Goal: Communication & Community: Participate in discussion

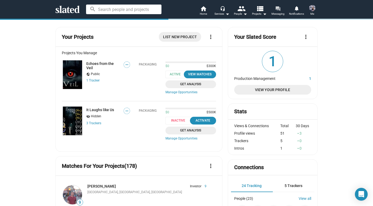
click at [280, 11] on mat-icon "forum" at bounding box center [278, 8] width 5 height 5
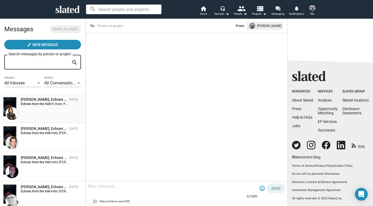
click at [48, 105] on strong "Echoes from the Veil:" at bounding box center [36, 104] width 30 height 4
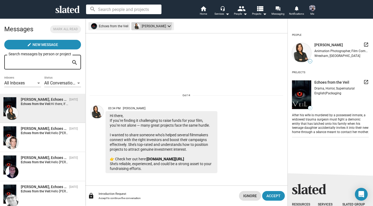
click at [150, 24] on mat-chip "Charlene White keyboard_arrow_down" at bounding box center [153, 26] width 43 height 8
click at [184, 38] on div at bounding box center [186, 103] width 373 height 206
click at [93, 115] on img at bounding box center [97, 111] width 13 height 13
click at [362, 190] on div "Open Intercom Messenger" at bounding box center [361, 193] width 15 height 15
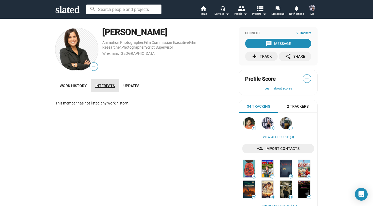
click at [113, 87] on span "Interests" at bounding box center [104, 85] width 19 height 4
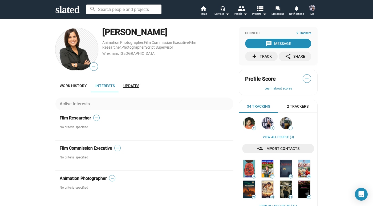
click at [132, 86] on span "Updates" at bounding box center [132, 85] width 16 height 4
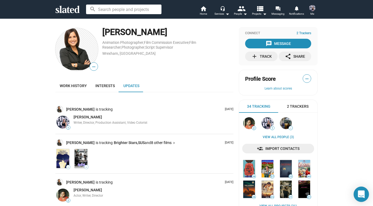
click at [362, 196] on icon "Open Intercom Messenger" at bounding box center [362, 194] width 8 height 8
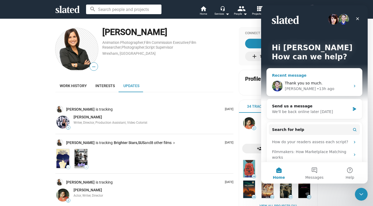
click at [317, 90] on div "• 13h ago" at bounding box center [325, 89] width 17 height 6
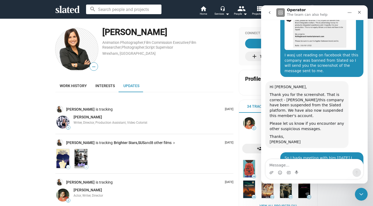
scroll to position [441, 0]
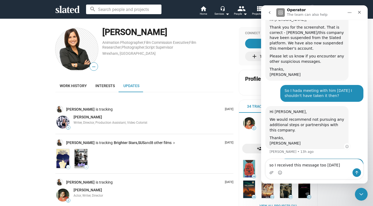
type textarea "so I received this message too today."
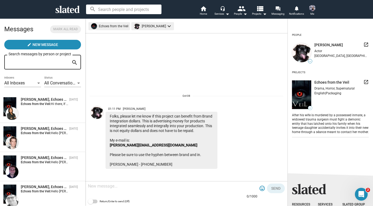
scroll to position [570, 0]
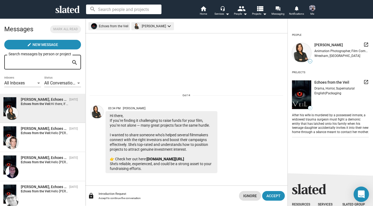
click at [364, 197] on icon "Open Intercom Messenger" at bounding box center [361, 194] width 7 height 8
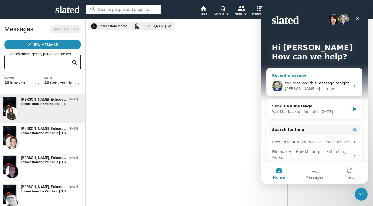
click at [330, 92] on div "so I received this message tonight. [PERSON_NAME] • Just now" at bounding box center [314, 86] width 95 height 20
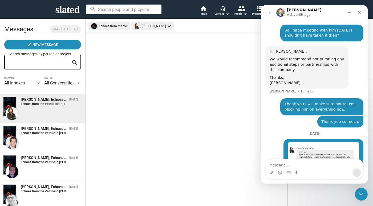
scroll to position [516, 0]
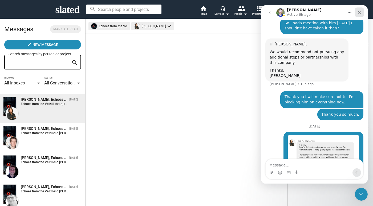
click at [361, 12] on icon "Close" at bounding box center [360, 12] width 4 height 4
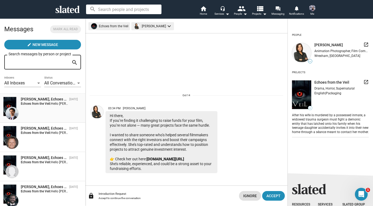
scroll to position [161, 0]
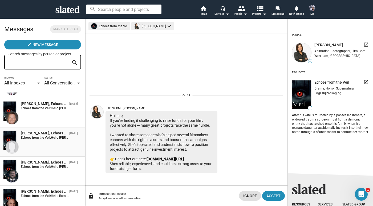
click at [58, 142] on div "[PERSON_NAME], Echoes from the Veil [DATE] Echoes from the Veil: Hello [PERSON_…" at bounding box center [42, 141] width 79 height 23
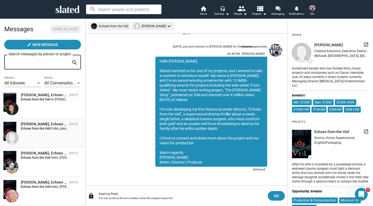
scroll to position [579, 0]
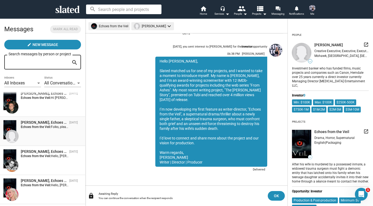
click at [13, 133] on img at bounding box center [12, 136] width 13 height 13
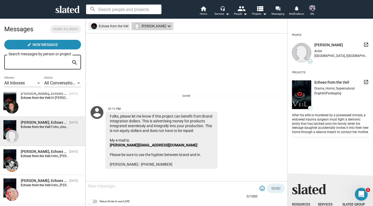
click at [150, 25] on mat-chip "[PERSON_NAME] keyboard_arrow_down" at bounding box center [153, 26] width 43 height 8
click at [151, 34] on button "not_interested Block" at bounding box center [146, 36] width 30 height 9
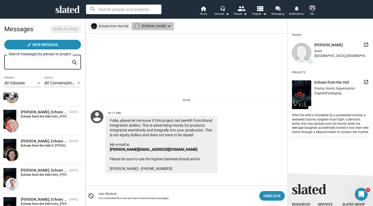
scroll to position [648, 0]
